Goal: Communication & Community: Answer question/provide support

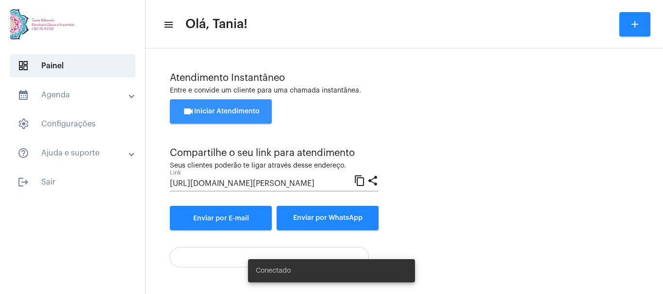
click at [225, 113] on span "videocam Iniciar Atendimento" at bounding box center [220, 111] width 77 height 7
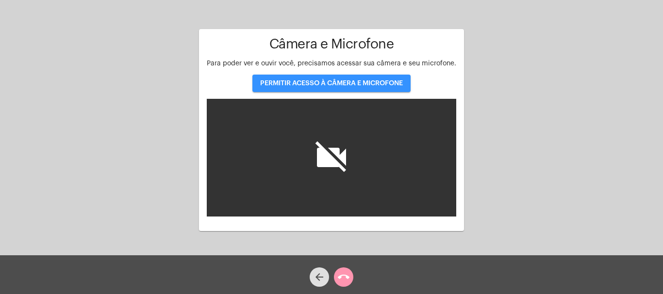
click at [316, 86] on span "PERMITIR ACESSO À CÂMERA E MICROFONE" at bounding box center [331, 83] width 143 height 7
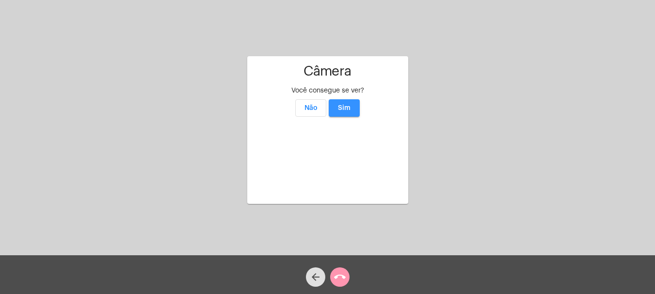
click at [345, 105] on span "Sim" at bounding box center [344, 108] width 13 height 7
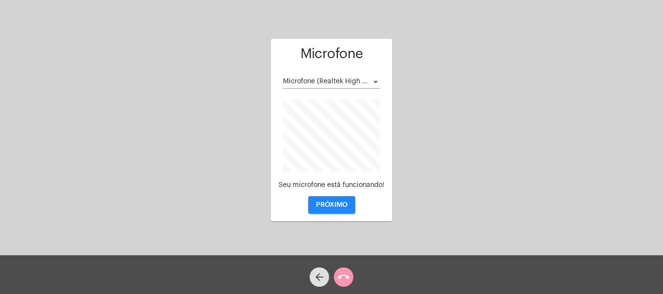
click at [374, 83] on div at bounding box center [375, 82] width 5 height 2
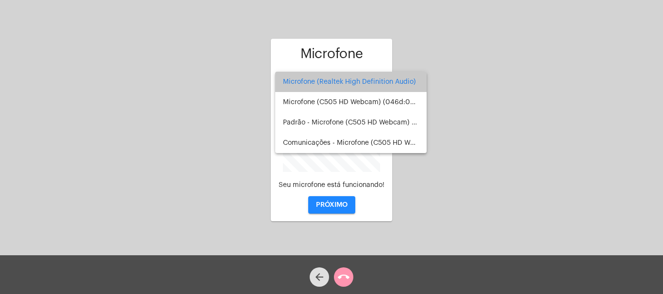
click at [374, 83] on span "Microfone (Realtek High Definition Audio)" at bounding box center [351, 82] width 136 height 20
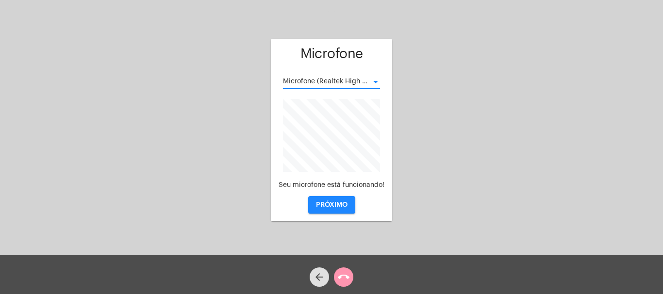
click at [325, 205] on span "PRÓXIMO" at bounding box center [332, 205] width 32 height 7
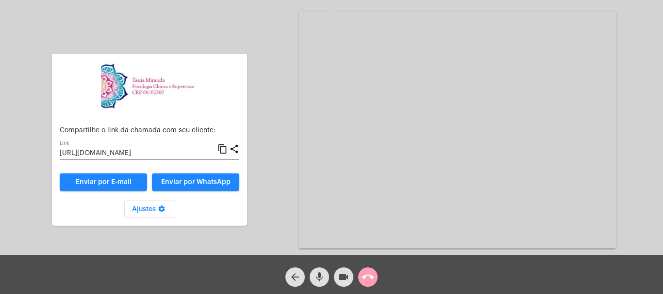
click at [374, 276] on button "call_end" at bounding box center [367, 277] width 19 height 19
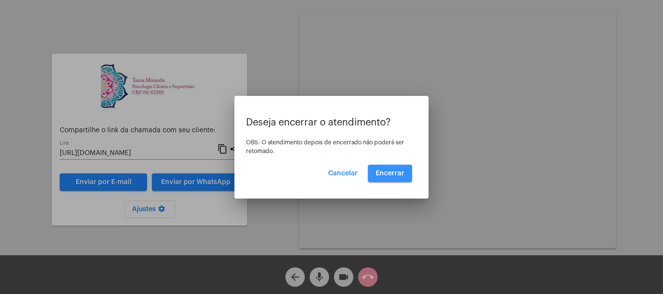
click at [396, 172] on span "Encerrar" at bounding box center [389, 173] width 29 height 7
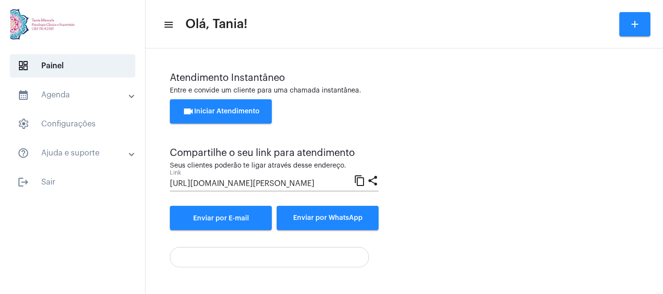
scroll to position [68, 0]
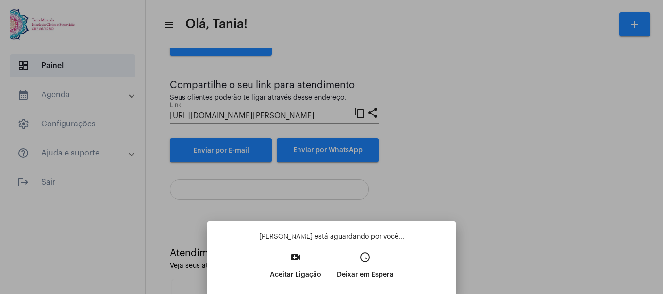
click at [286, 266] on button "video_call Aceitar Ligação" at bounding box center [295, 270] width 67 height 42
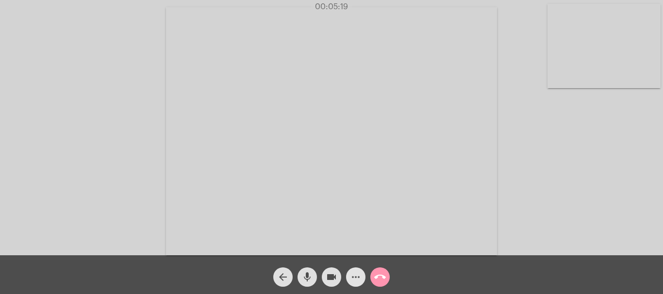
click at [357, 273] on mat-icon "more_horiz" at bounding box center [356, 278] width 12 height 12
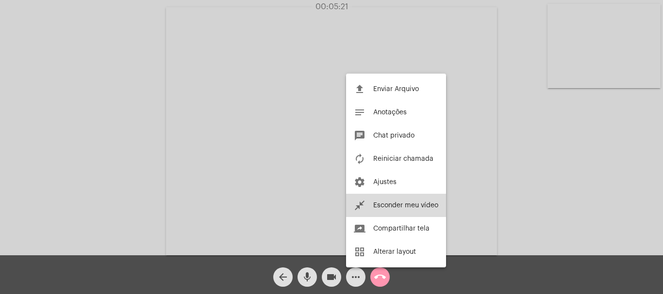
click at [399, 203] on span "Esconder meu vídeo" at bounding box center [405, 205] width 65 height 7
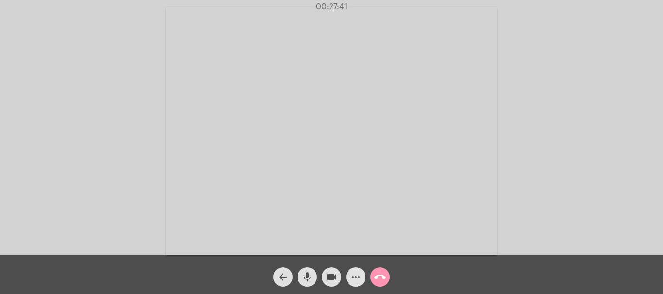
click at [351, 279] on mat-icon "more_horiz" at bounding box center [356, 278] width 12 height 12
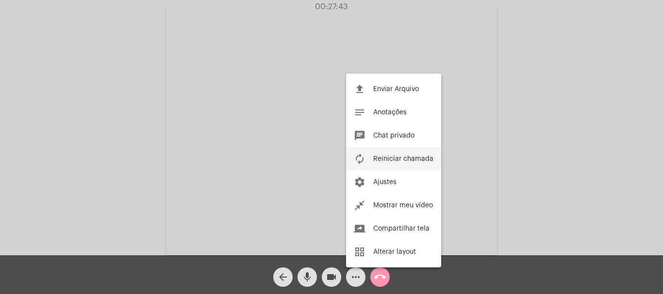
click at [409, 162] on span "Reiniciar chamada" at bounding box center [403, 159] width 60 height 7
